Goal: Task Accomplishment & Management: Manage account settings

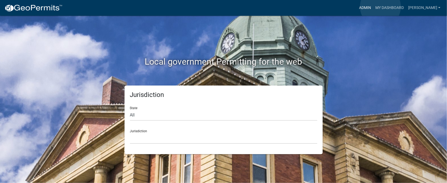
click at [373, 7] on link "Admin" at bounding box center [365, 8] width 16 height 10
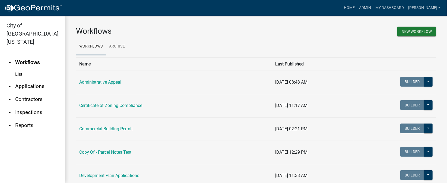
click at [31, 106] on link "arrow_drop_down Inspections" at bounding box center [32, 112] width 65 height 13
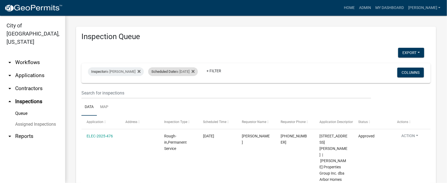
click at [193, 72] on div "Scheduled Date is [DATE]" at bounding box center [173, 71] width 50 height 9
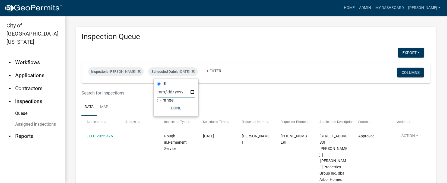
click at [190, 91] on input "[DATE]" at bounding box center [176, 91] width 38 height 11
type input "[DATE]"
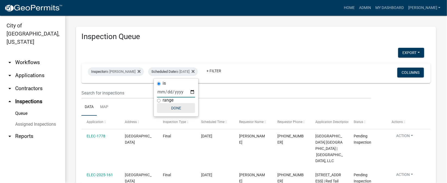
click at [182, 107] on button "Done" at bounding box center [176, 108] width 38 height 10
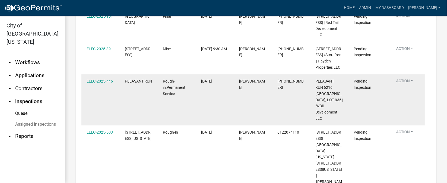
scroll to position [199, 0]
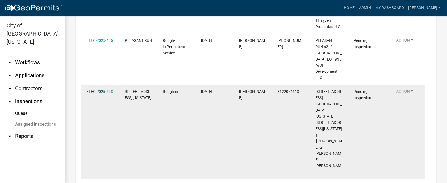
click at [94, 94] on link "ELEC-2025-503" at bounding box center [100, 91] width 26 height 4
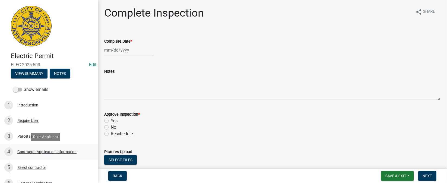
click at [58, 151] on div "Contractor Application Information" at bounding box center [46, 152] width 59 height 4
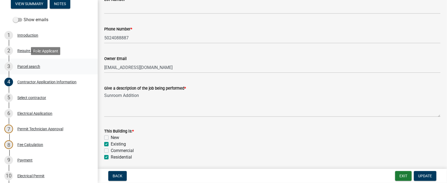
scroll to position [81, 0]
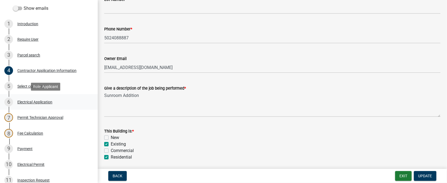
click at [29, 103] on div "Electrical Application" at bounding box center [34, 102] width 35 height 4
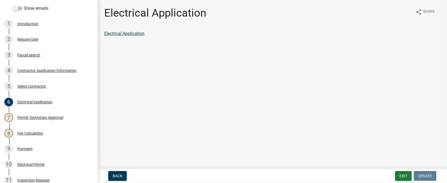
click at [125, 32] on link "Electrical Application" at bounding box center [124, 33] width 40 height 5
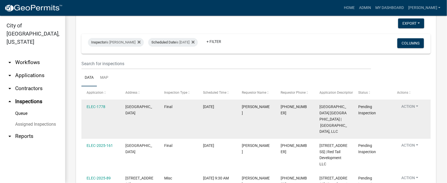
scroll to position [40, 0]
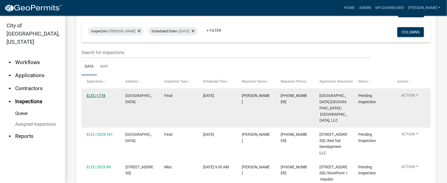
click at [91, 95] on link "ELEC-1778" at bounding box center [96, 95] width 19 height 4
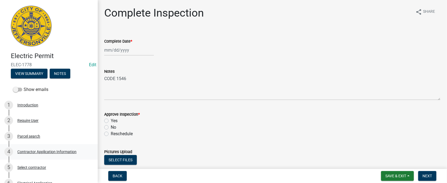
click at [47, 151] on div "Contractor Application Information" at bounding box center [46, 152] width 59 height 4
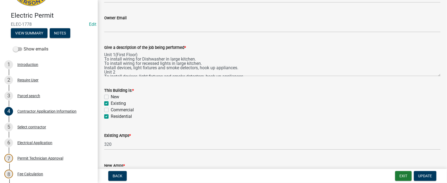
scroll to position [283, 0]
